Goal: Task Accomplishment & Management: Manage account settings

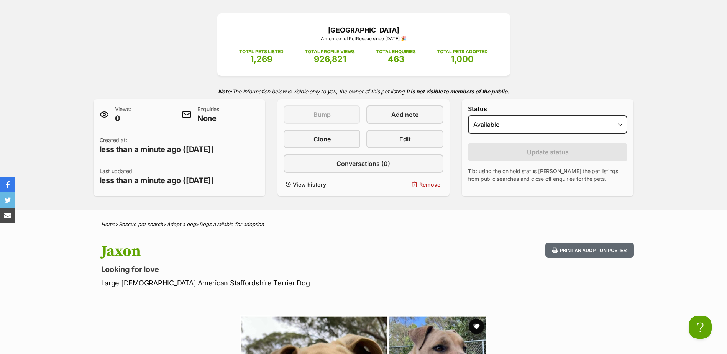
scroll to position [89, 0]
click at [415, 141] on link "Edit" at bounding box center [404, 138] width 77 height 18
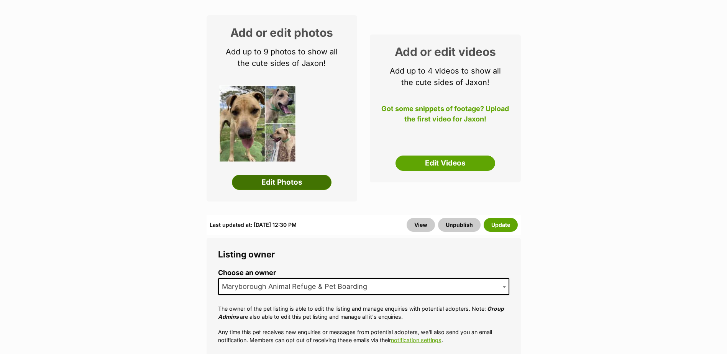
click at [290, 185] on link "Edit Photos" at bounding box center [282, 182] width 100 height 15
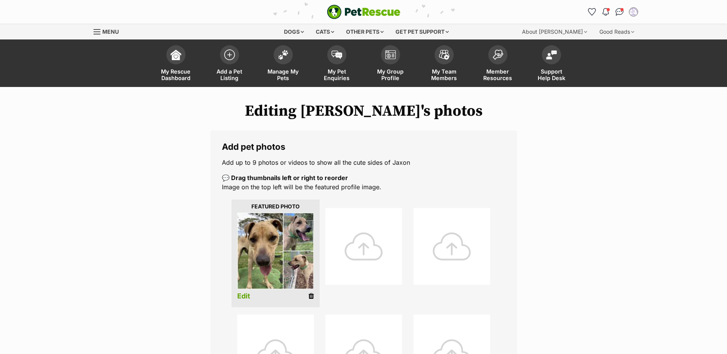
click at [311, 296] on icon at bounding box center [310, 296] width 5 height 7
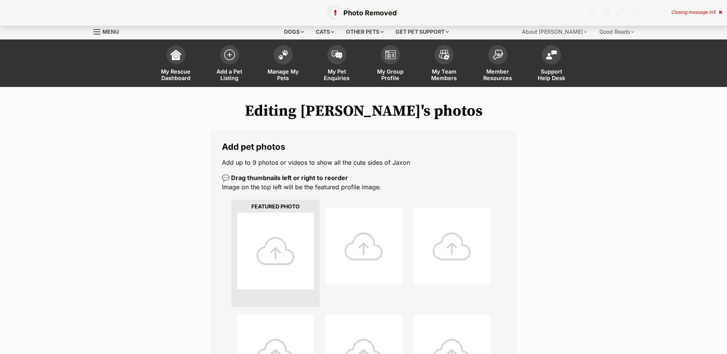
click at [273, 246] on div at bounding box center [275, 251] width 77 height 77
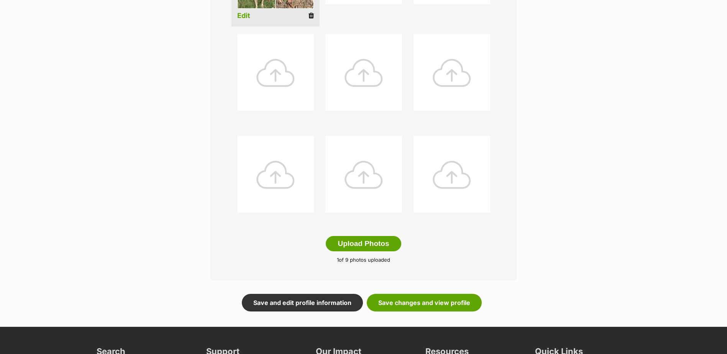
scroll to position [281, 0]
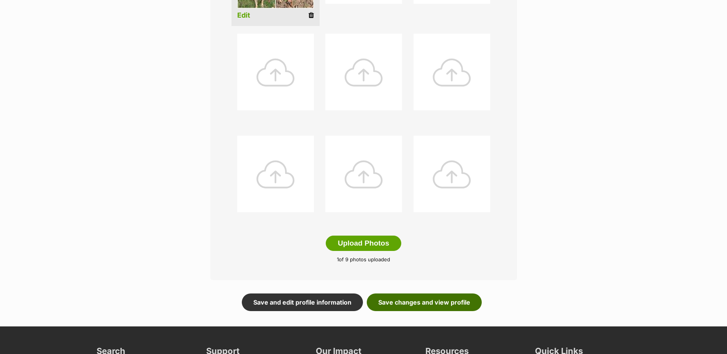
click at [443, 297] on link "Save changes and view profile" at bounding box center [424, 302] width 115 height 18
